Goal: Ask a question: Seek information or help from site administrators or community

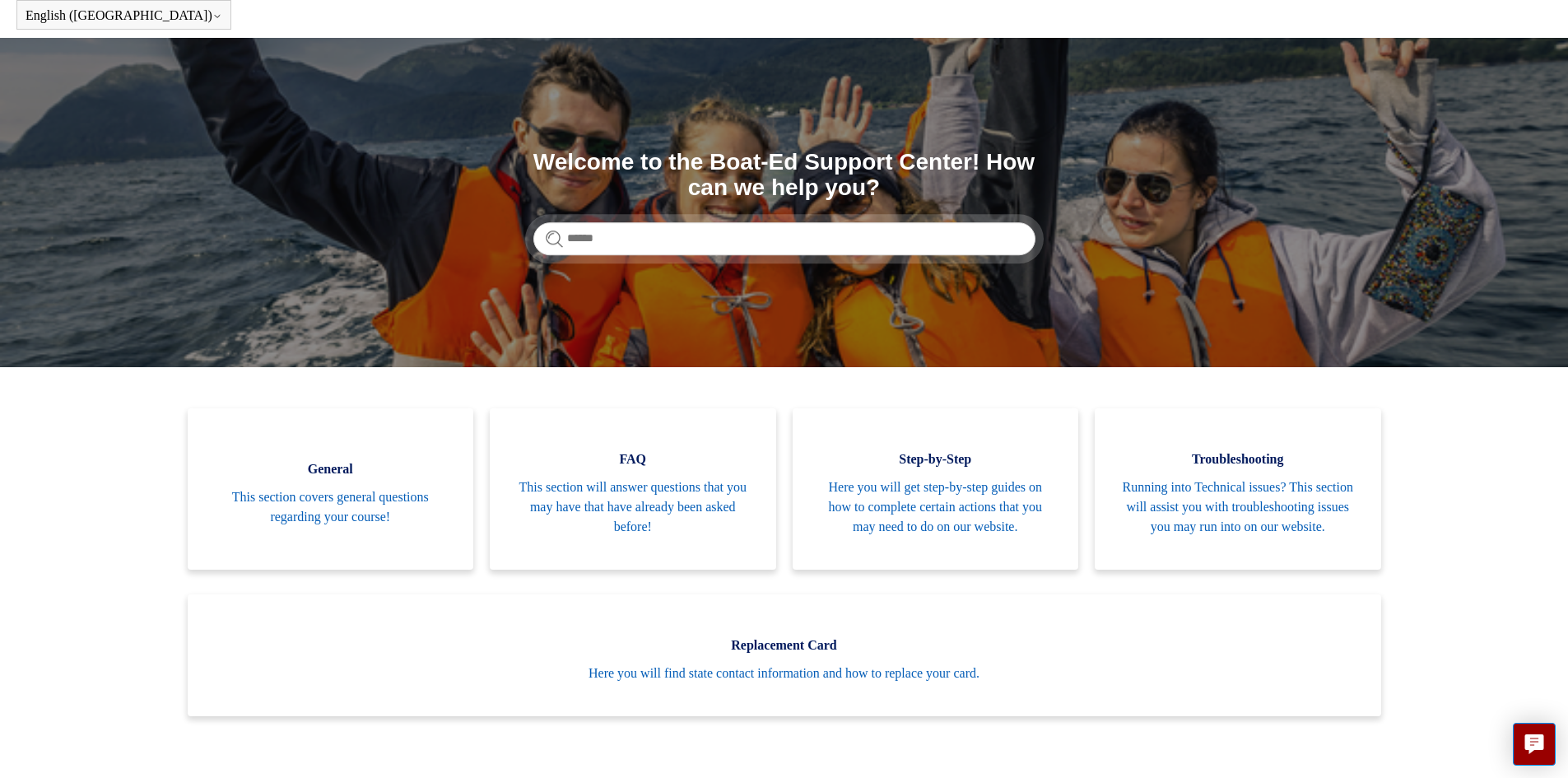
scroll to position [65, 0]
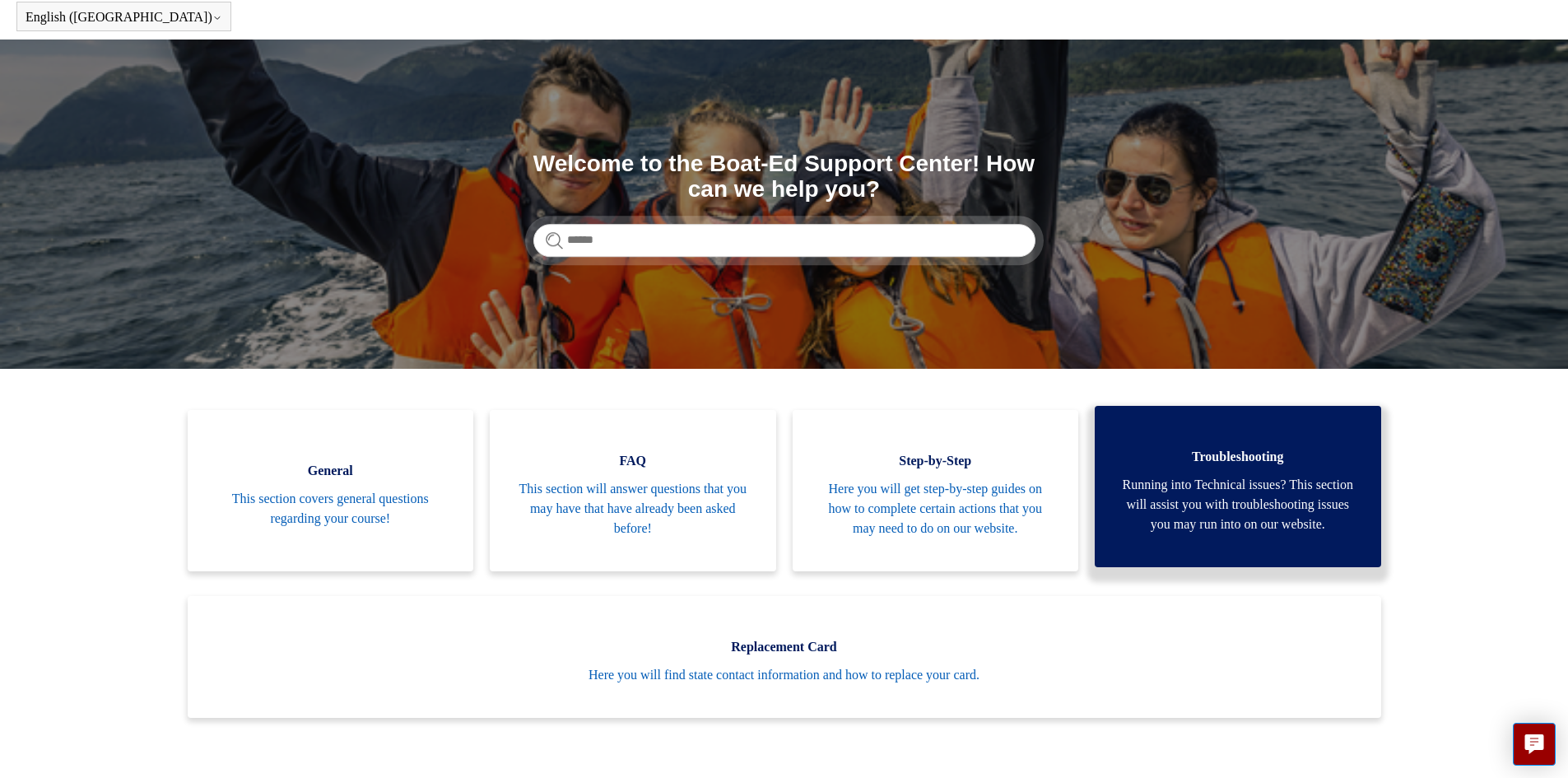
click at [1225, 506] on span "Running into Technical issues? This section will assist you with troubleshootin…" at bounding box center [1238, 504] width 237 height 59
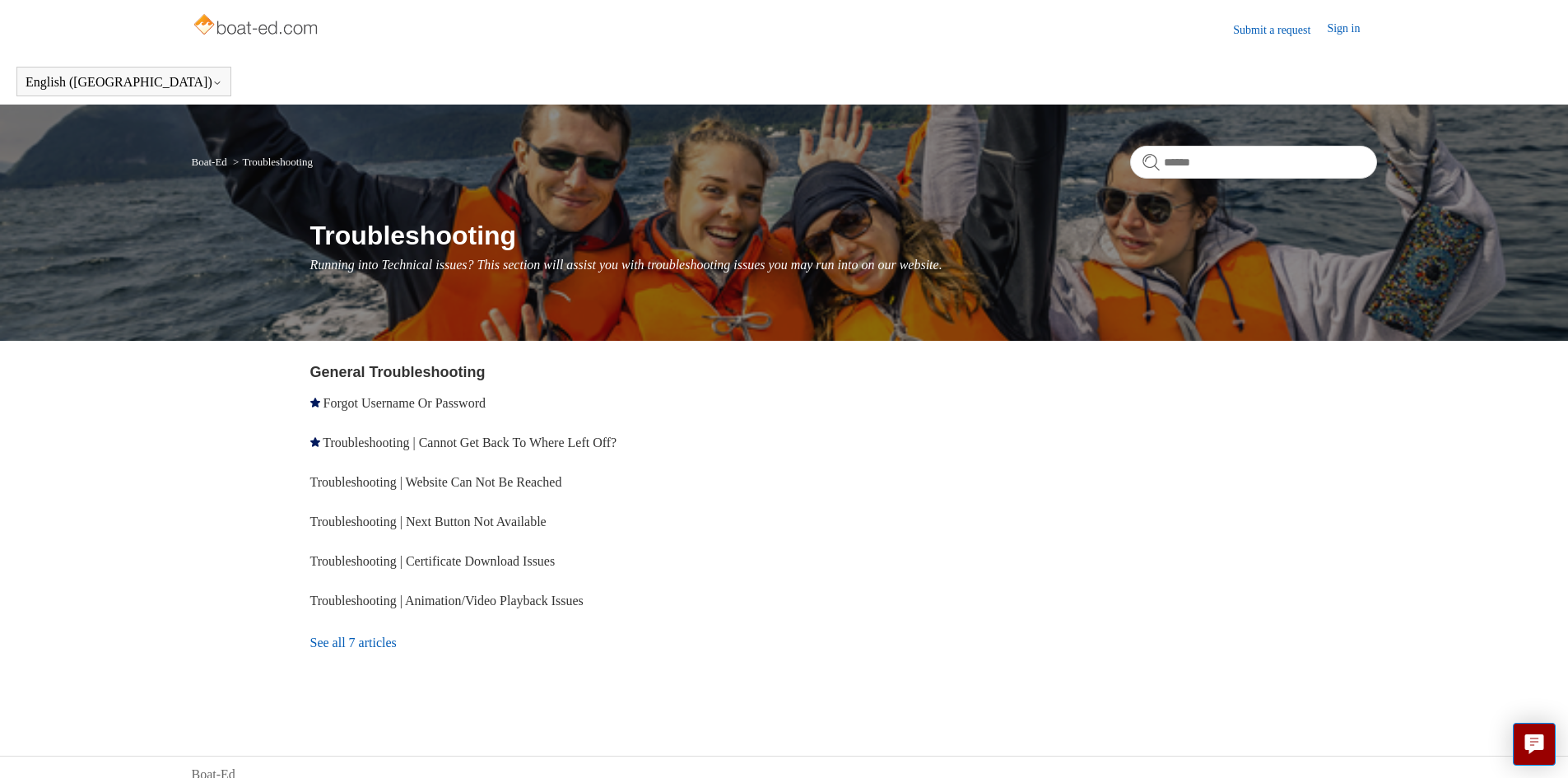
click at [366, 643] on link "See all 7 articles" at bounding box center [549, 643] width 480 height 44
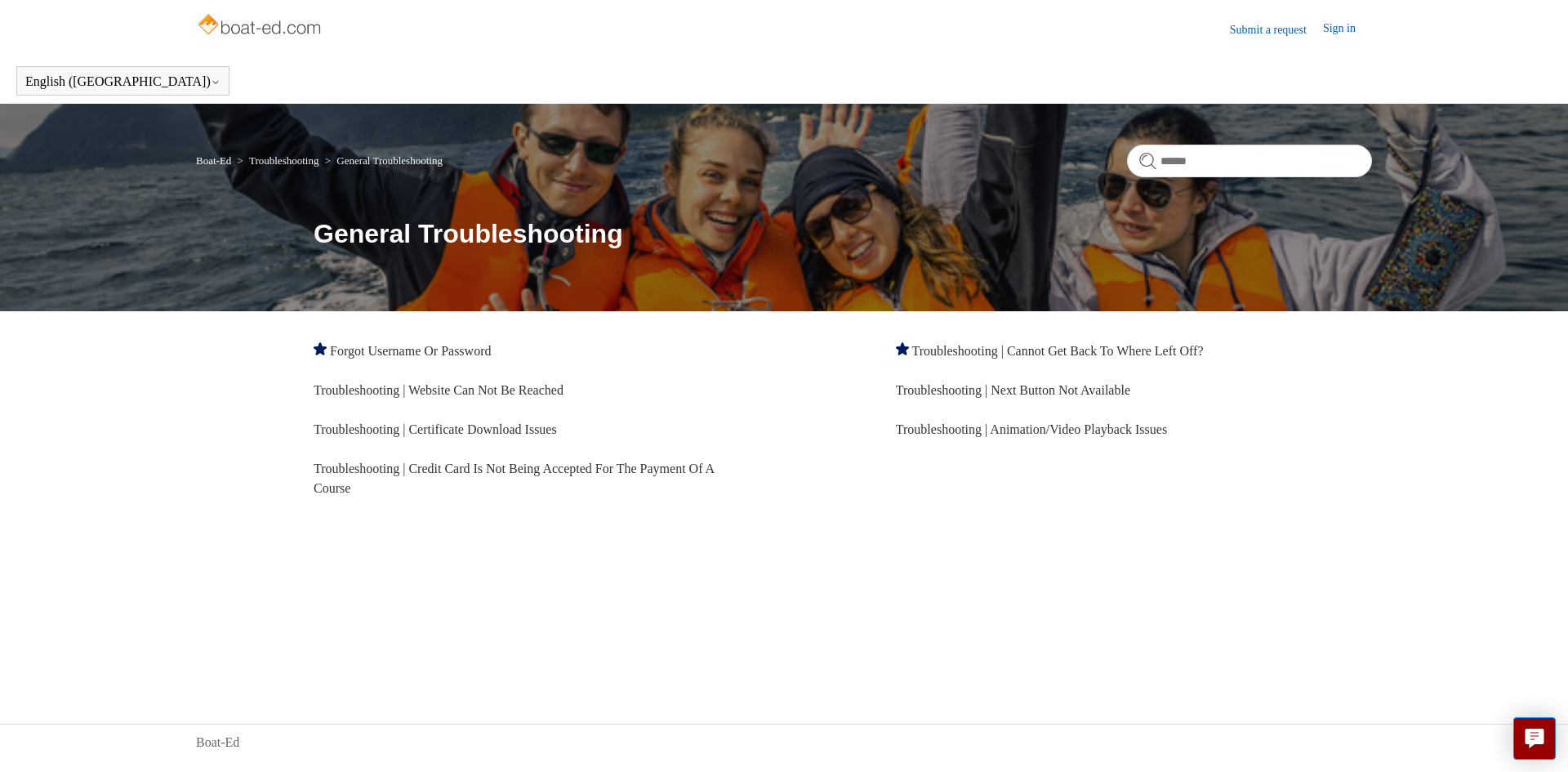
click at [1242, 32] on link "Submit a request" at bounding box center [1276, 30] width 93 height 18
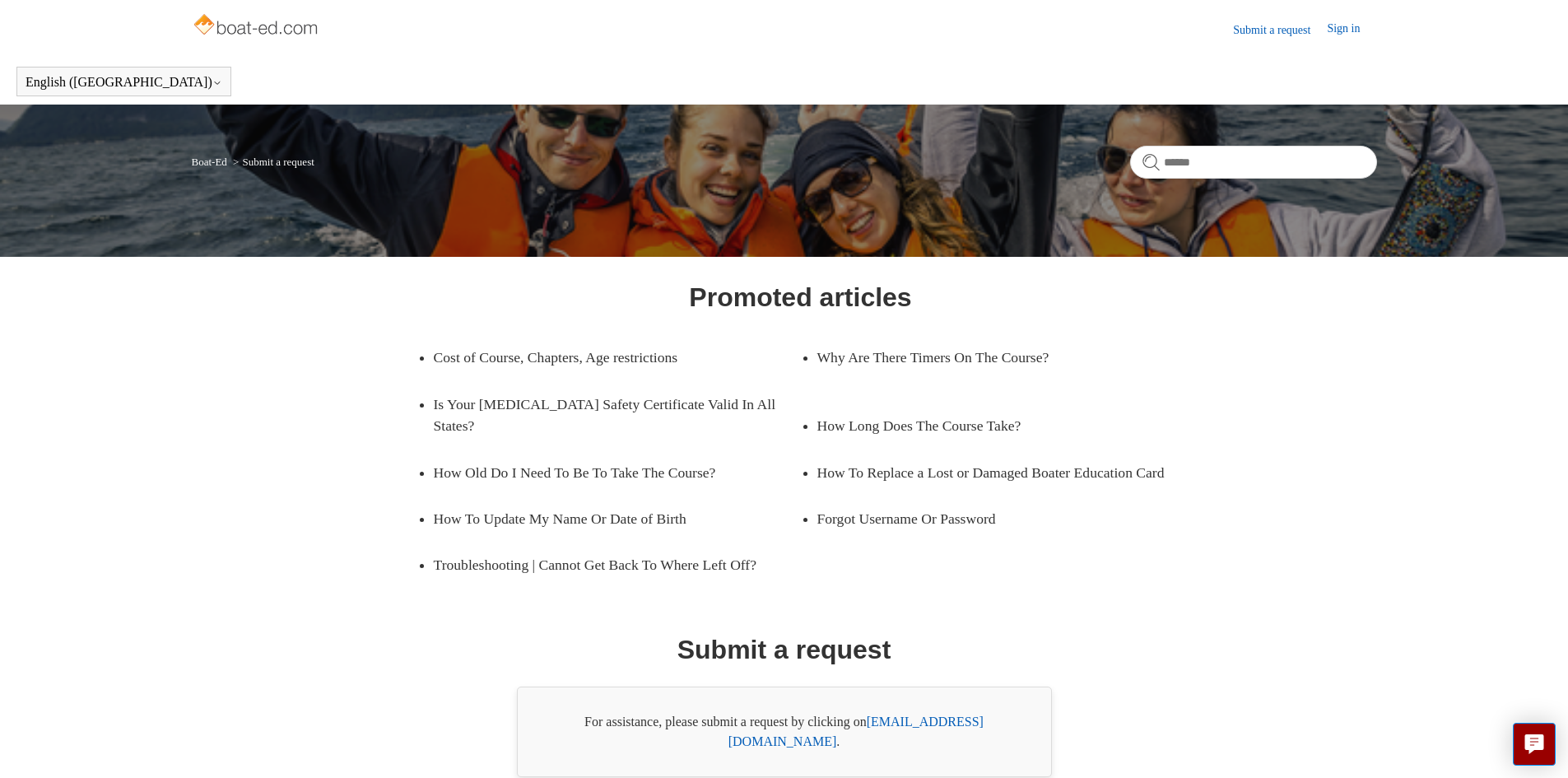
click at [903, 720] on link "support@boat-ed.com" at bounding box center [856, 731] width 255 height 34
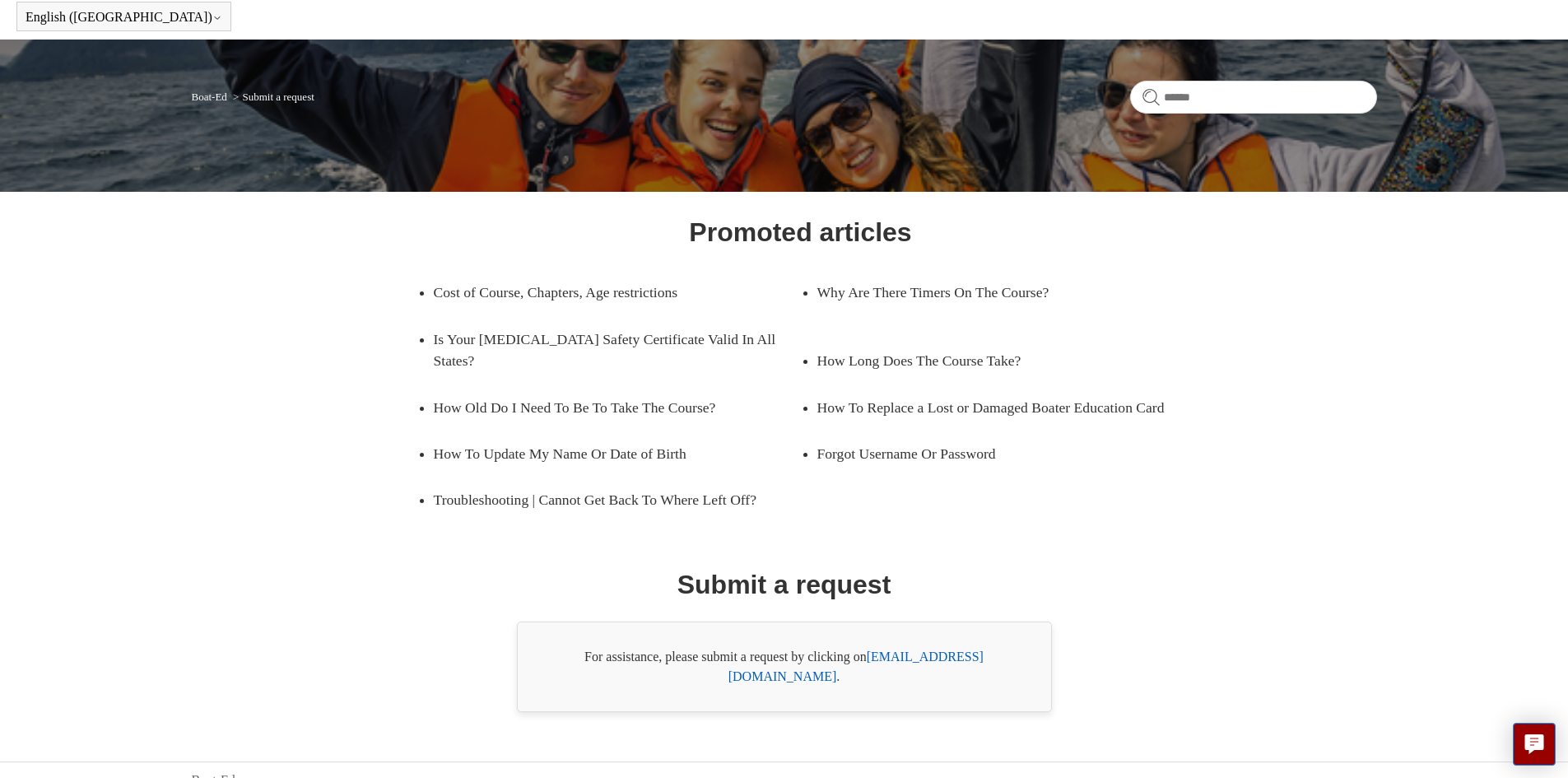
scroll to position [66, 0]
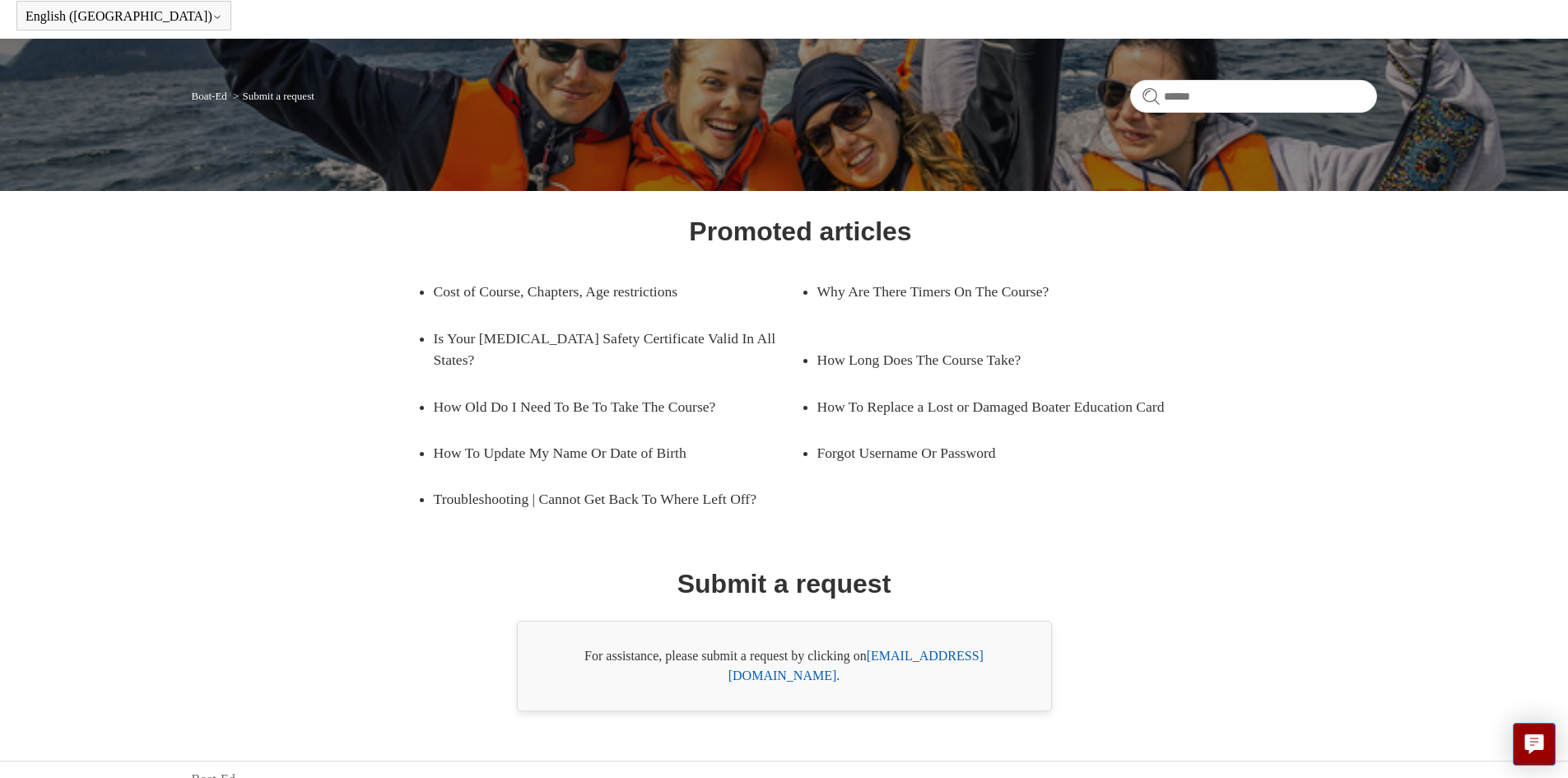
click at [949, 660] on link "support@boat-ed.com" at bounding box center [856, 665] width 255 height 34
click at [889, 656] on link "support@boat-ed.com" at bounding box center [856, 665] width 255 height 34
click at [908, 655] on link "support@boat-ed.com" at bounding box center [856, 665] width 255 height 34
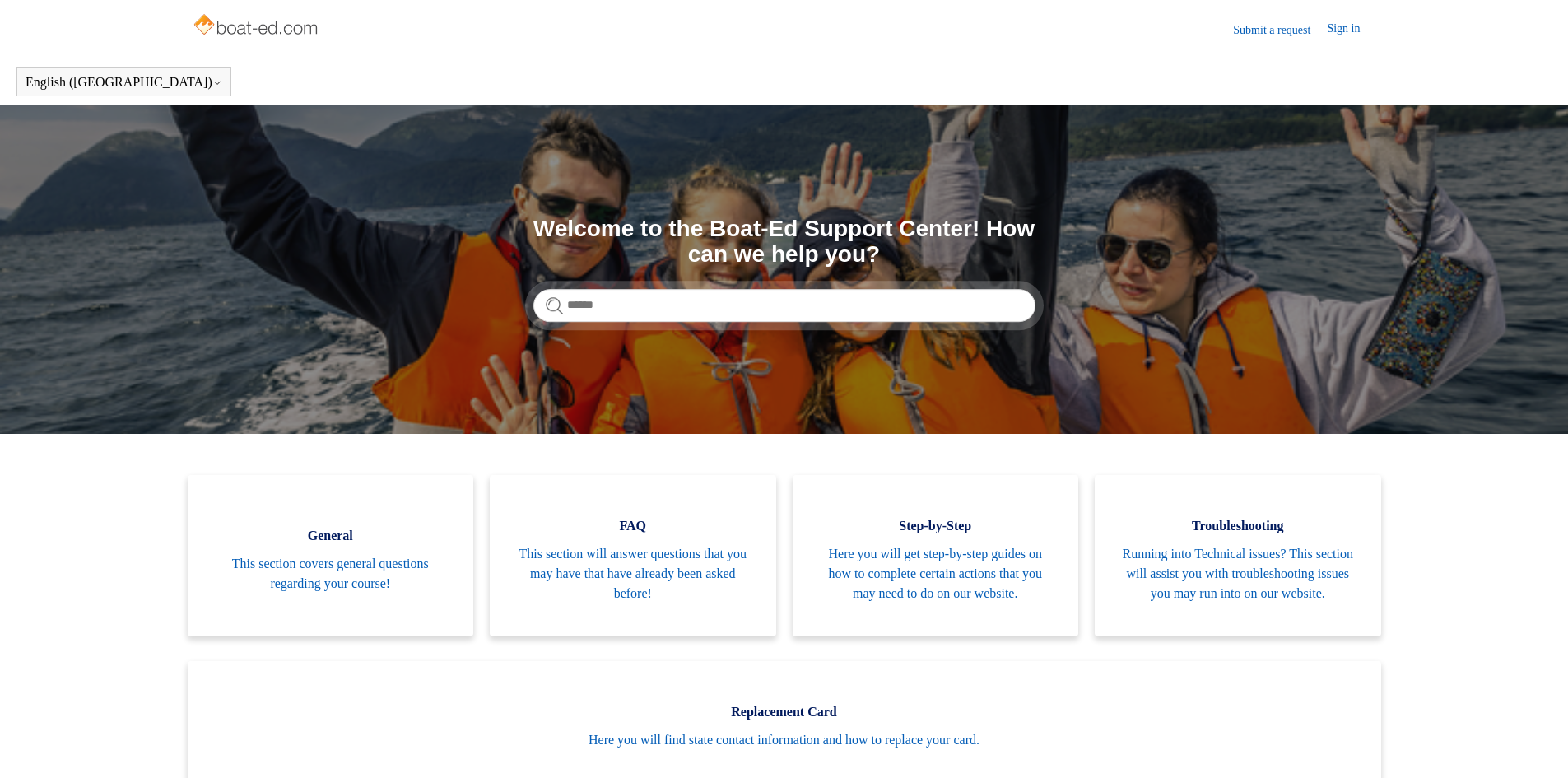
scroll to position [65, 0]
